Goal: Find specific page/section: Find specific page/section

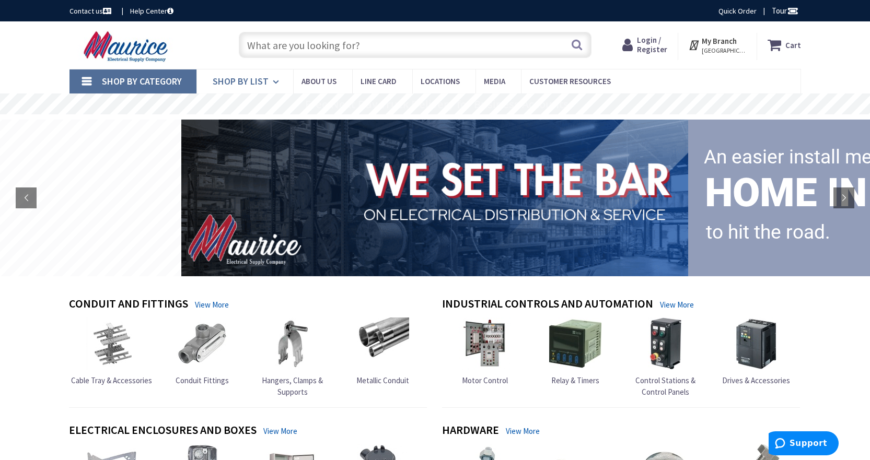
click at [255, 80] on span "Shop By List" at bounding box center [241, 81] width 56 height 12
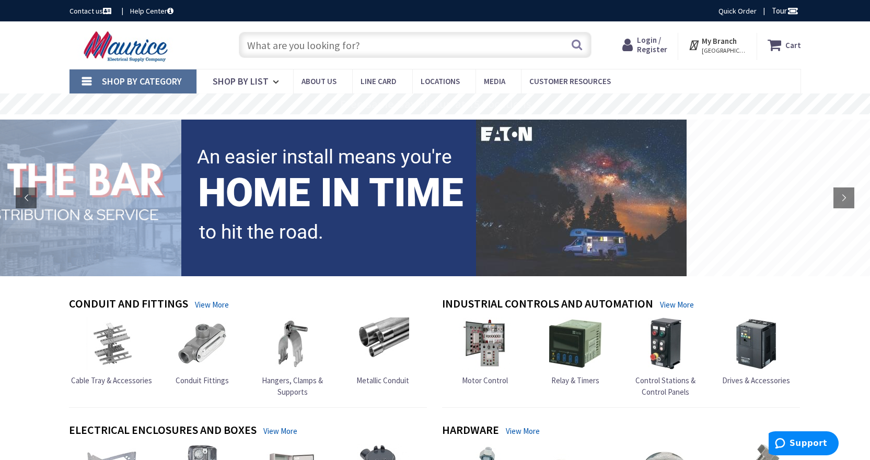
click at [145, 84] on span "Shop By Category" at bounding box center [142, 81] width 80 height 12
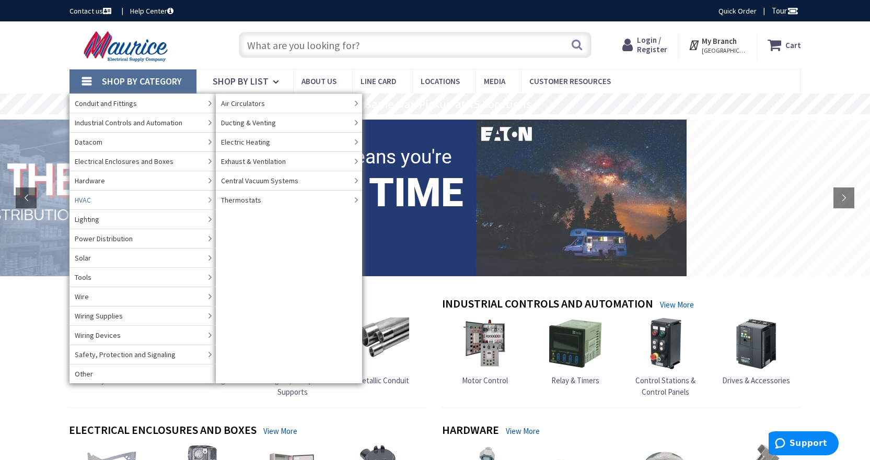
click at [156, 201] on link "HVAC" at bounding box center [143, 199] width 146 height 19
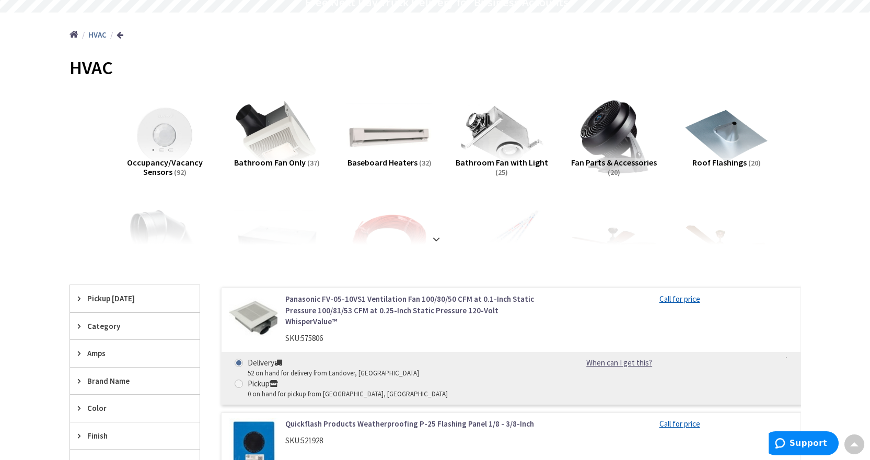
scroll to position [52, 0]
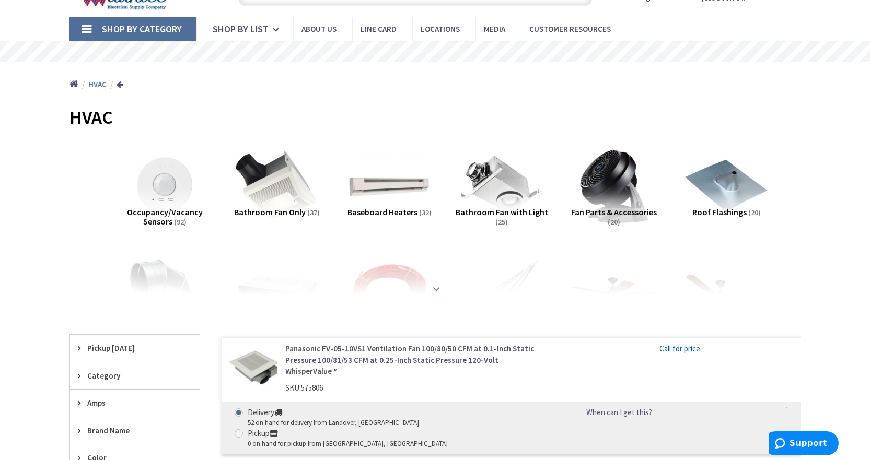
click at [434, 289] on strong at bounding box center [436, 288] width 13 height 11
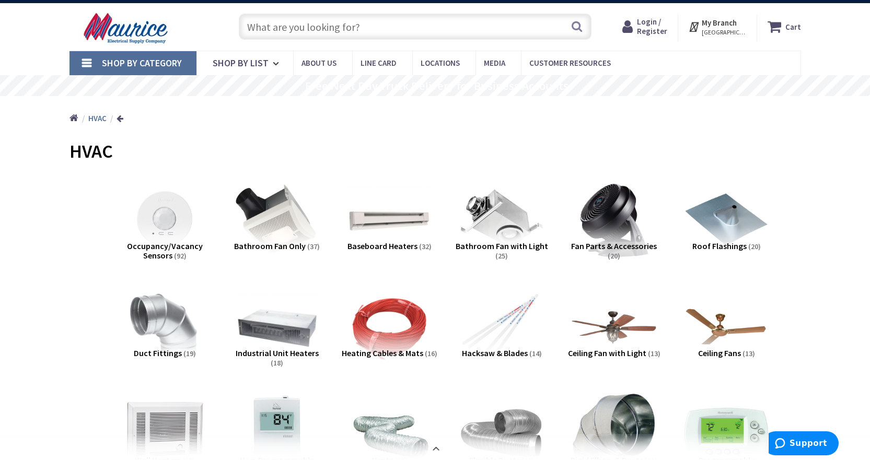
scroll to position [0, 0]
